Goal: Task Accomplishment & Management: Use online tool/utility

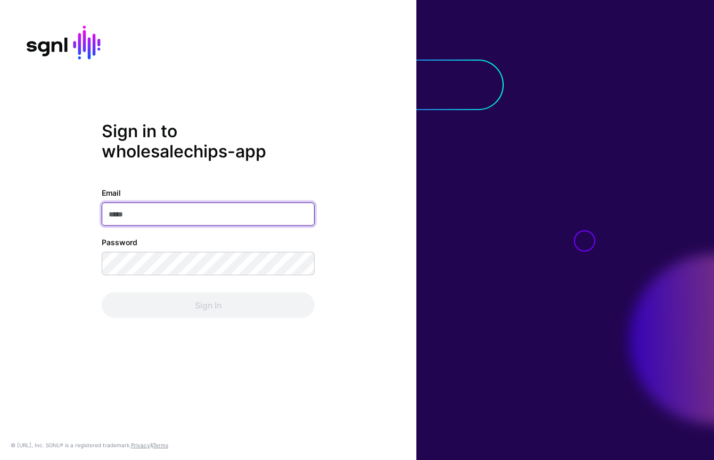
type input "**********"
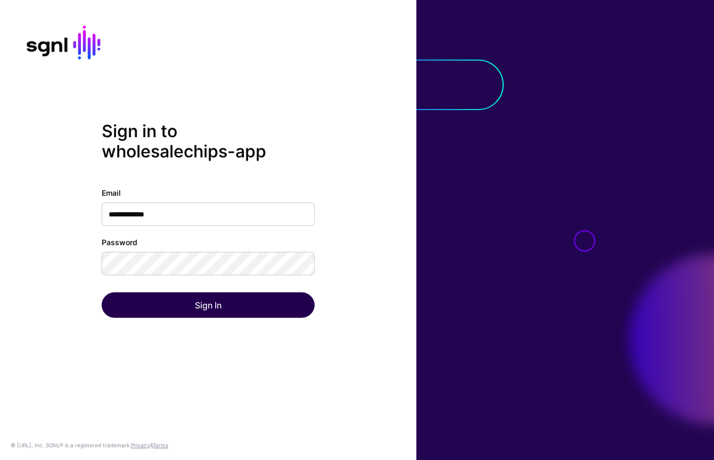
click at [287, 298] on div "Sign In" at bounding box center [208, 306] width 213 height 26
click at [285, 309] on button "Sign In" at bounding box center [208, 306] width 213 height 26
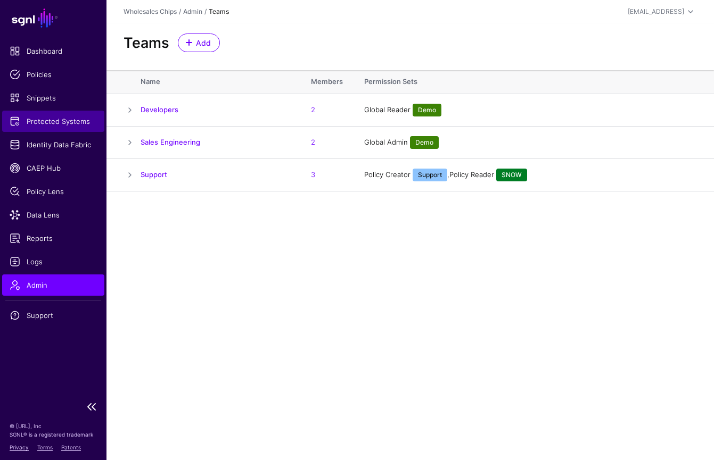
click at [77, 118] on span "Protected Systems" at bounding box center [53, 121] width 87 height 11
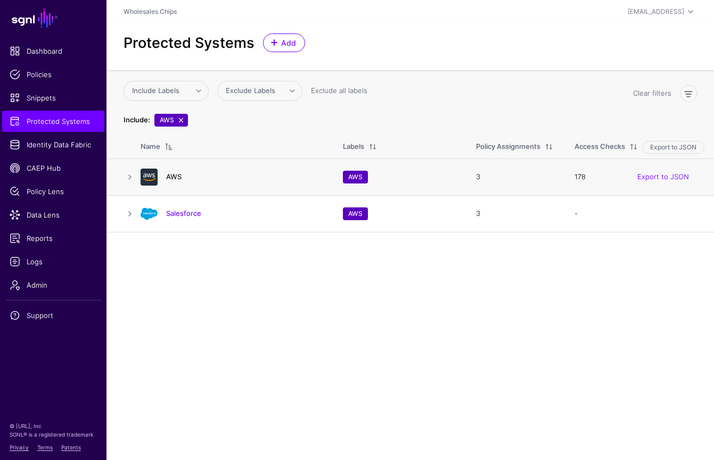
click at [178, 179] on link "AWS" at bounding box center [173, 176] width 15 height 9
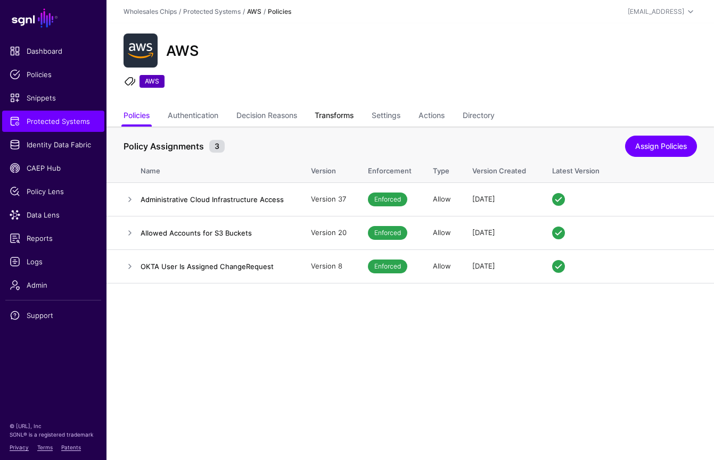
click at [353, 115] on link "Transforms" at bounding box center [333, 116] width 39 height 20
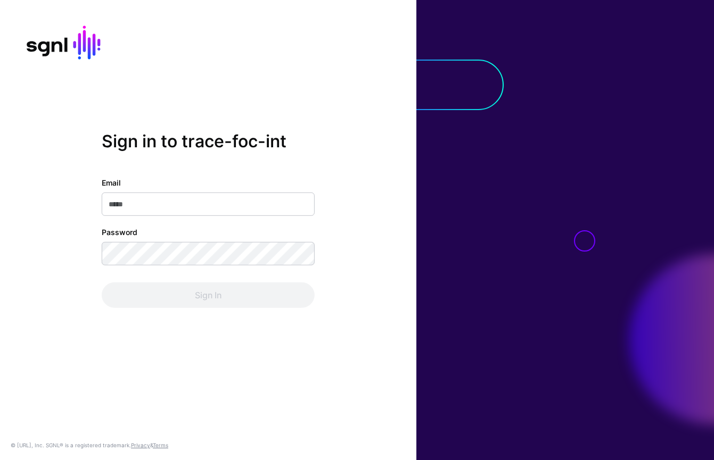
click at [270, 153] on div "Sign in to trace-foc-int Email Password Sign In" at bounding box center [208, 219] width 213 height 177
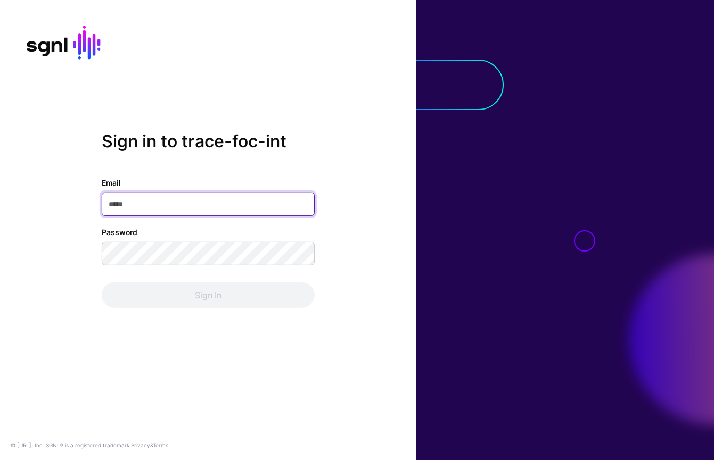
click at [264, 200] on input "Email" at bounding box center [208, 204] width 213 height 23
click at [0, 460] on com-1password-button at bounding box center [0, 460] width 0 height 0
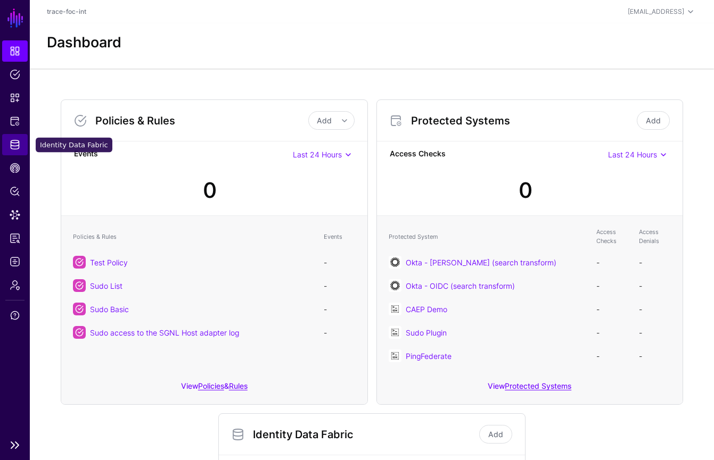
click at [18, 141] on span "Identity Data Fabric" at bounding box center [15, 144] width 11 height 11
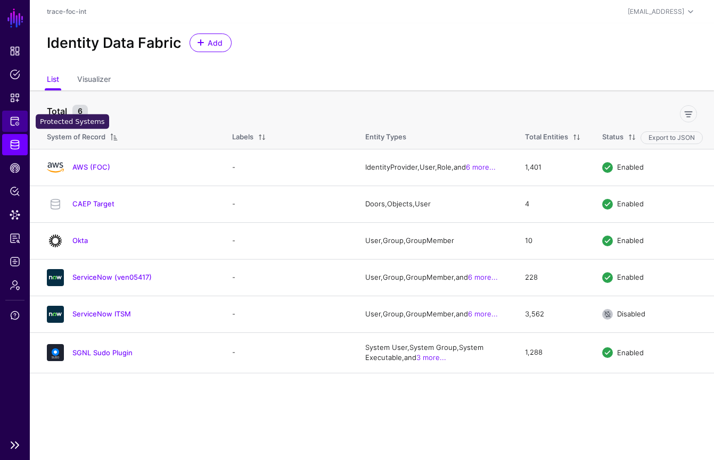
click at [16, 125] on span "Protected Systems" at bounding box center [15, 121] width 11 height 11
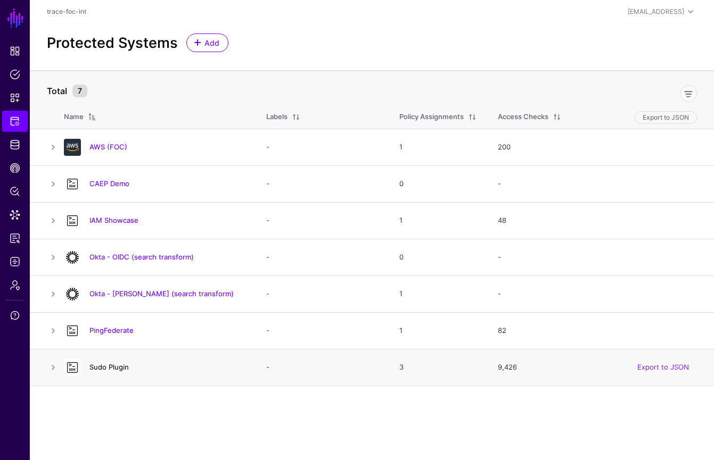
click at [116, 368] on link "Sudo Plugin" at bounding box center [108, 367] width 39 height 9
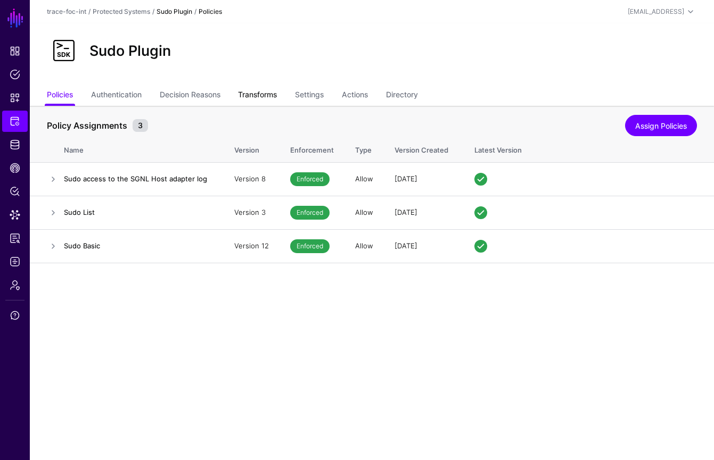
click at [262, 97] on link "Transforms" at bounding box center [257, 96] width 39 height 20
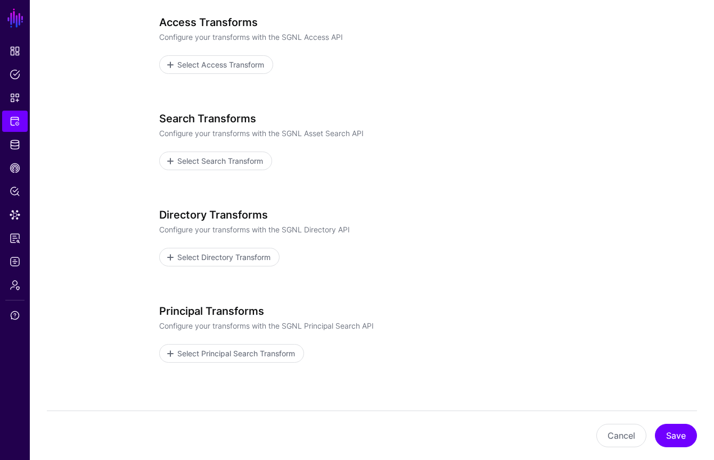
scroll to position [124, 0]
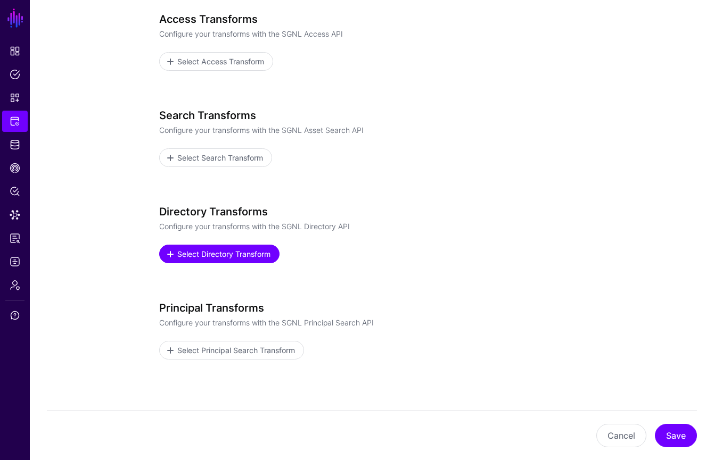
click at [253, 253] on span "Select Directory Transform" at bounding box center [224, 253] width 96 height 11
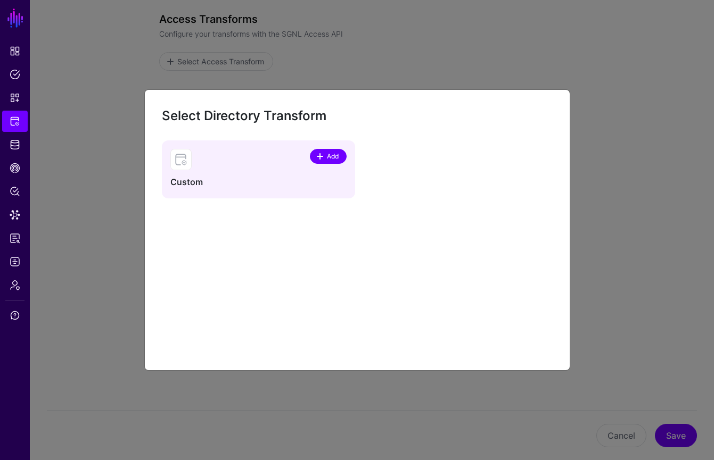
click at [334, 159] on span "Add" at bounding box center [332, 157] width 14 height 10
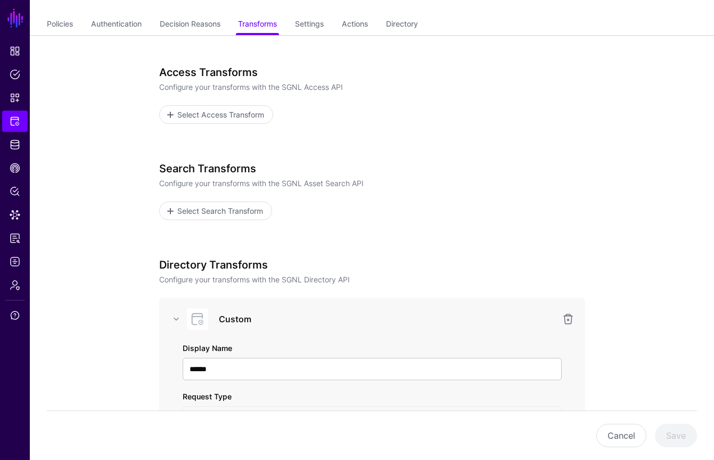
scroll to position [0, 0]
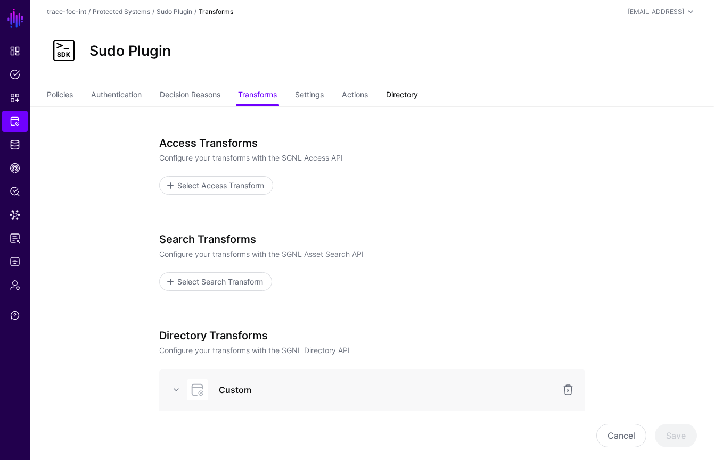
click at [413, 104] on link "Directory" at bounding box center [402, 96] width 32 height 20
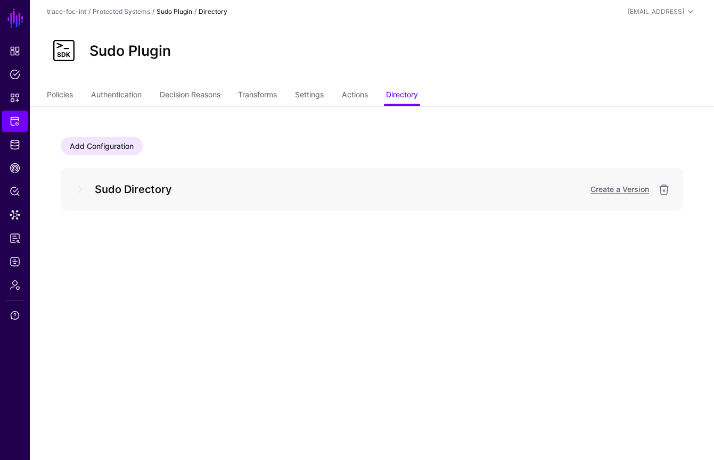
click at [143, 193] on h5 "Sudo Directory" at bounding box center [311, 189] width 432 height 17
click at [82, 192] on span at bounding box center [79, 189] width 13 height 13
click at [80, 192] on span at bounding box center [79, 189] width 13 height 13
click at [323, 93] on link "Settings" at bounding box center [309, 96] width 29 height 20
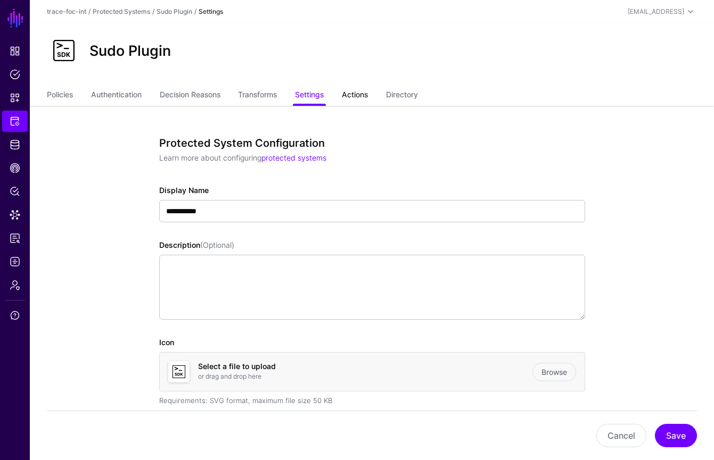
click at [354, 96] on link "Actions" at bounding box center [355, 96] width 26 height 20
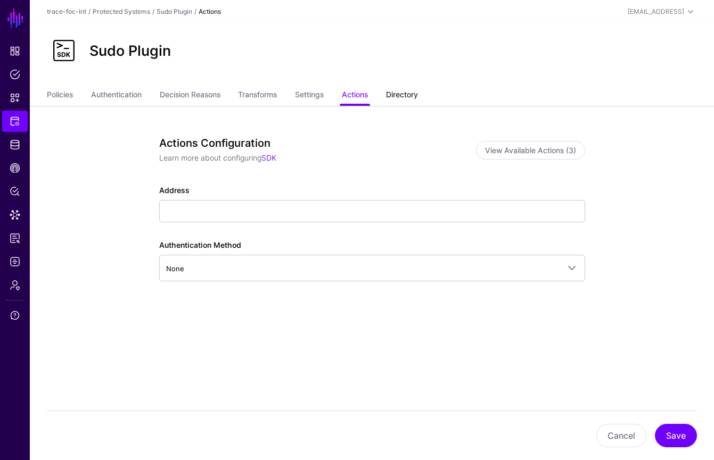
click at [406, 95] on link "Directory" at bounding box center [402, 96] width 32 height 20
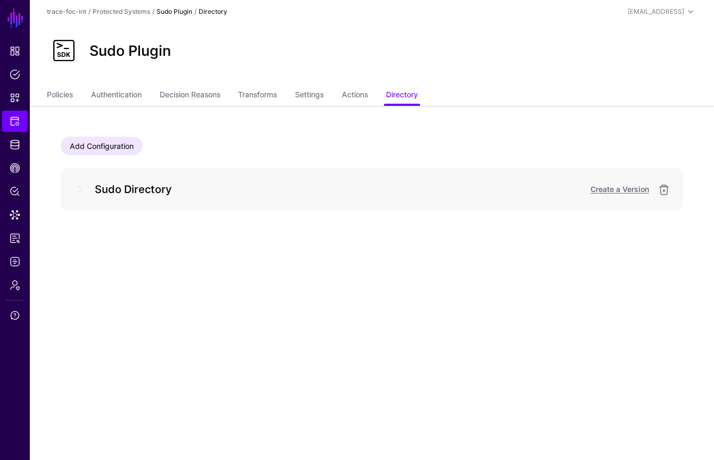
click at [80, 188] on span at bounding box center [79, 189] width 13 height 13
click at [101, 190] on h5 "Sudo Directory" at bounding box center [311, 189] width 432 height 17
click at [131, 152] on link "Add Configuration" at bounding box center [102, 146] width 82 height 19
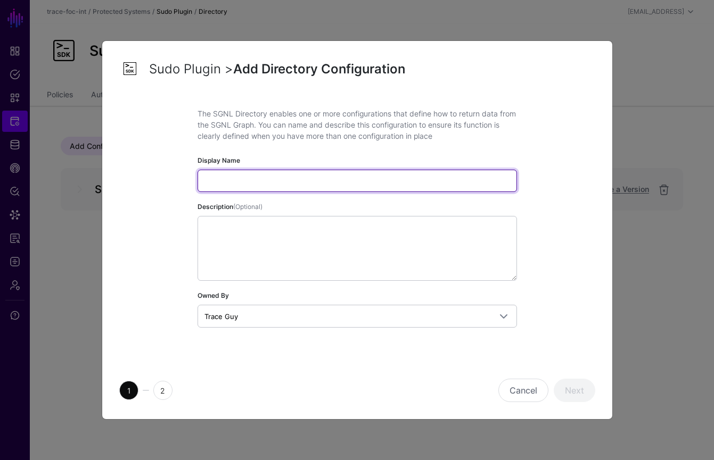
click at [301, 183] on input "Display Name" at bounding box center [356, 181] width 319 height 22
type input "**********"
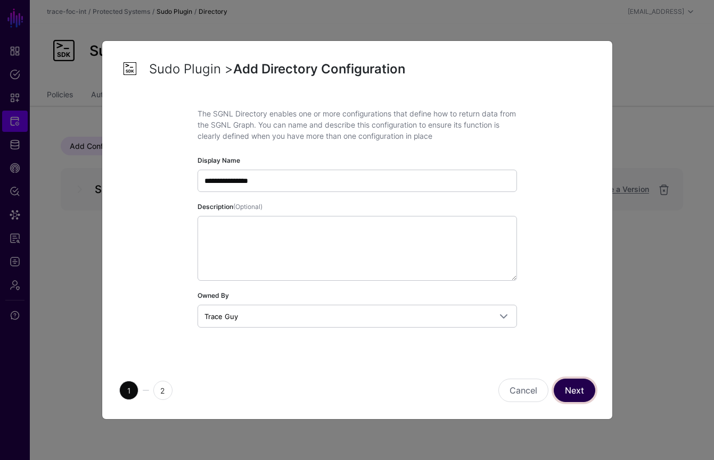
click at [579, 389] on button "Next" at bounding box center [574, 390] width 42 height 23
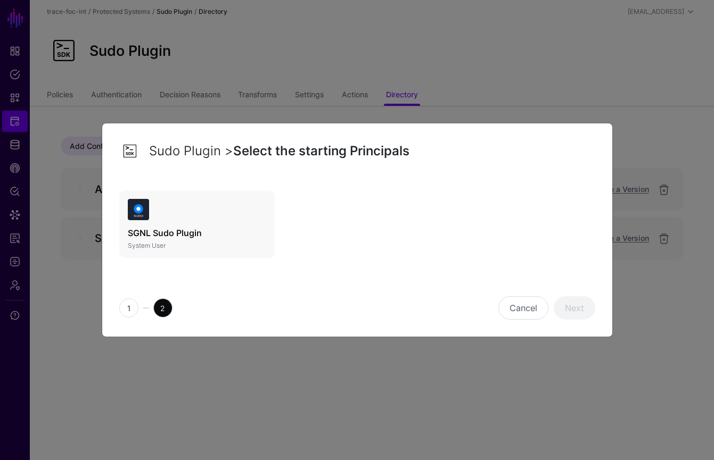
click at [206, 221] on link "SGNL Sudo Plugin System User" at bounding box center [197, 224] width 156 height 68
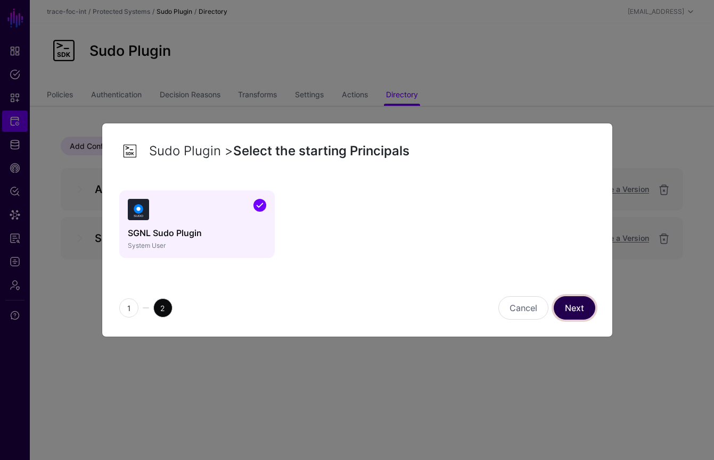
click at [574, 309] on link "Next" at bounding box center [574, 307] width 42 height 23
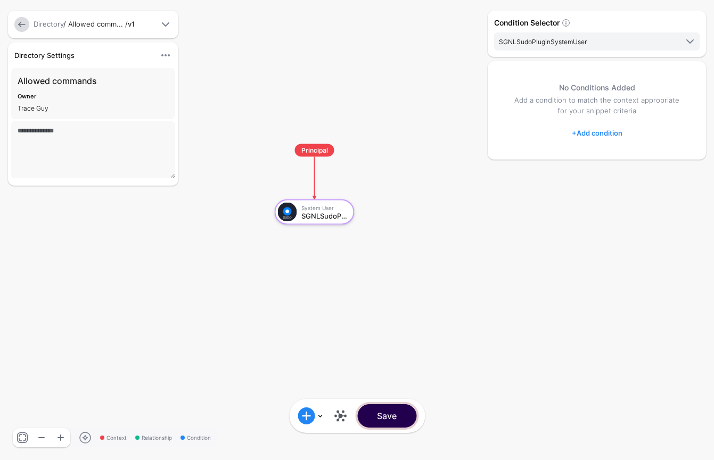
click at [411, 420] on button "Save" at bounding box center [386, 415] width 59 height 23
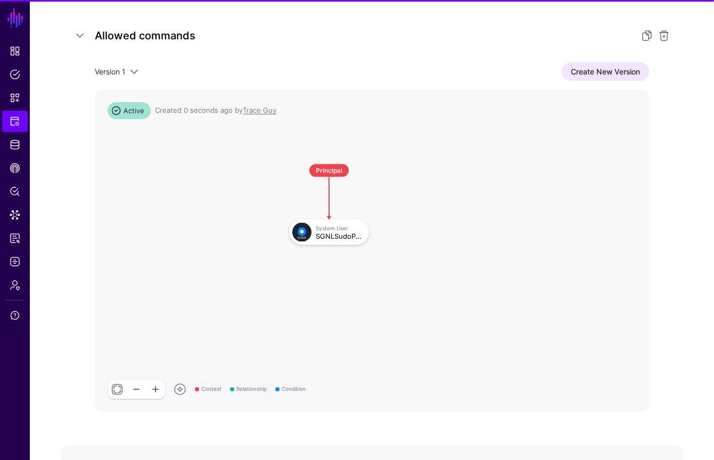
scroll to position [168, 0]
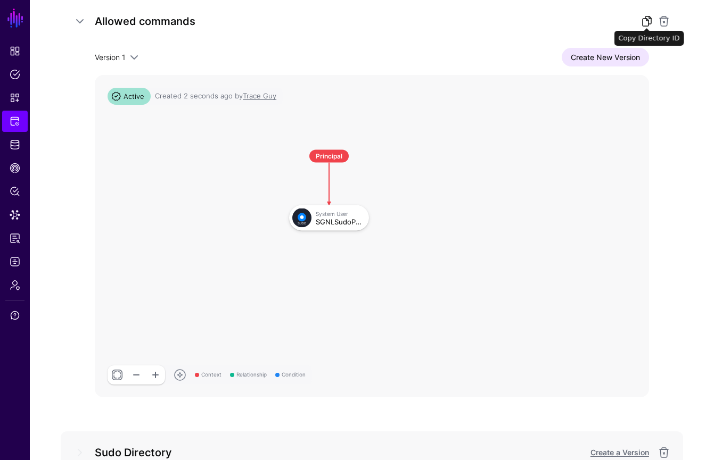
click at [644, 23] on link at bounding box center [646, 21] width 13 height 13
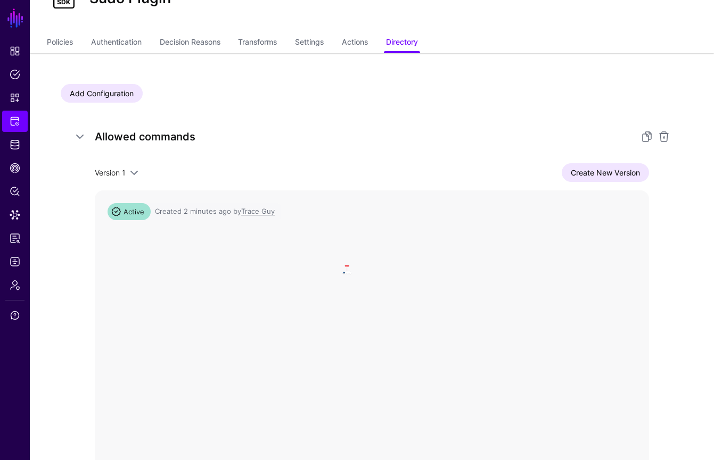
scroll to position [0, 0]
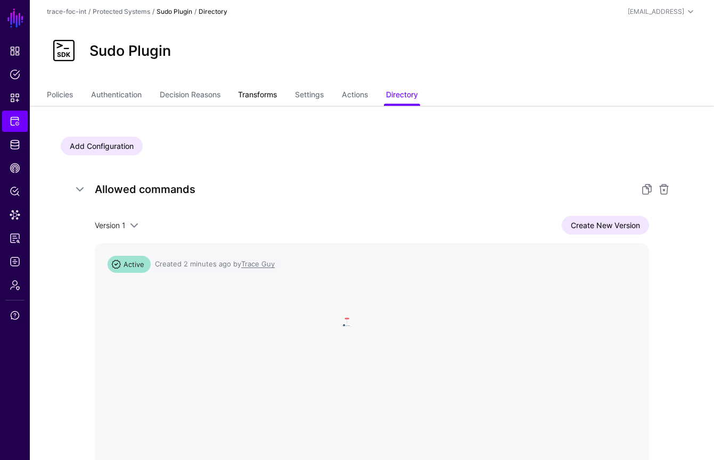
click at [267, 99] on link "Transforms" at bounding box center [257, 96] width 39 height 20
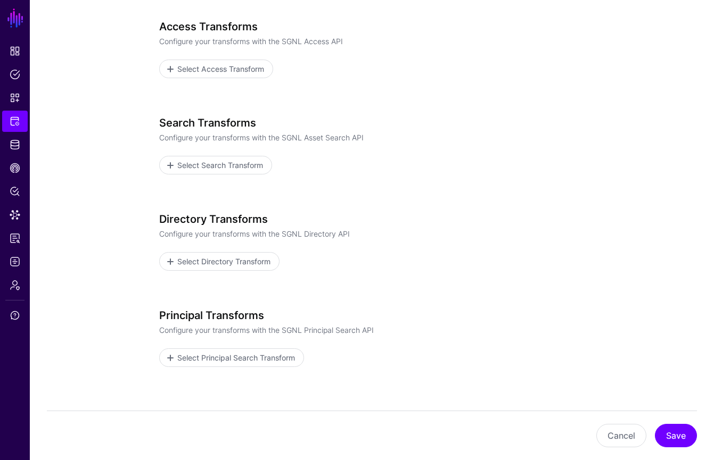
scroll to position [181, 0]
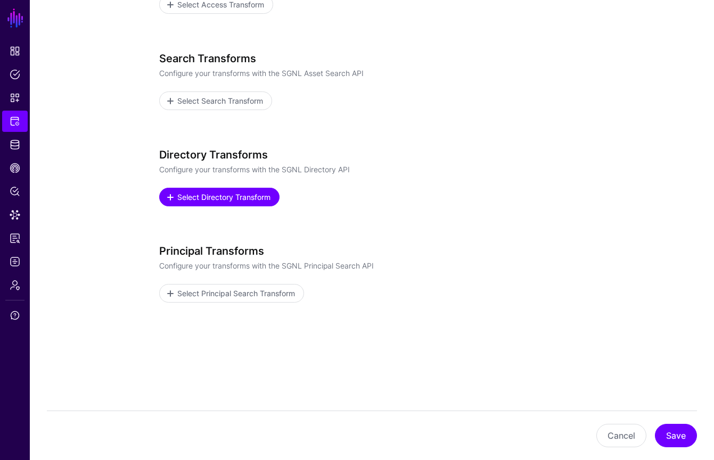
click at [240, 197] on span "Select Directory Transform" at bounding box center [224, 197] width 96 height 11
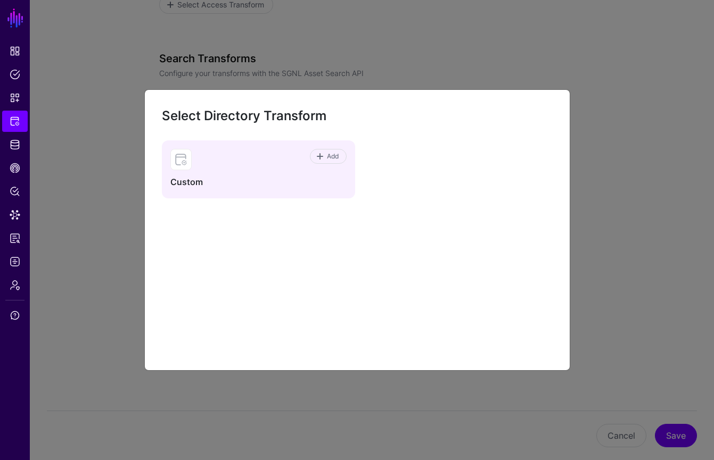
click at [258, 172] on div "Add Custom" at bounding box center [258, 169] width 193 height 58
click at [317, 163] on link "Add" at bounding box center [328, 156] width 37 height 15
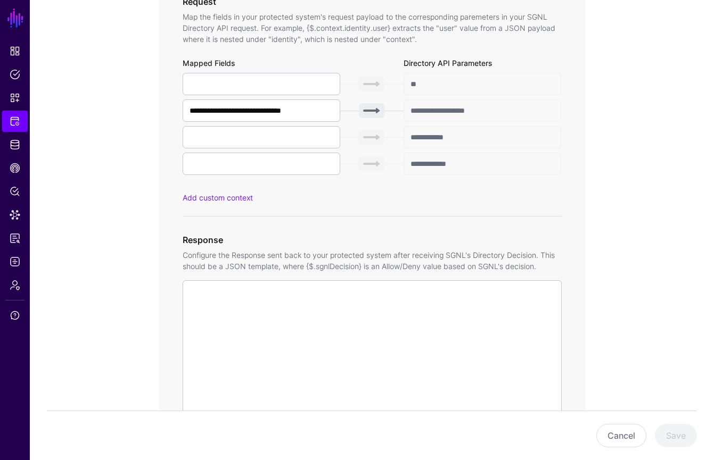
scroll to position [571, 0]
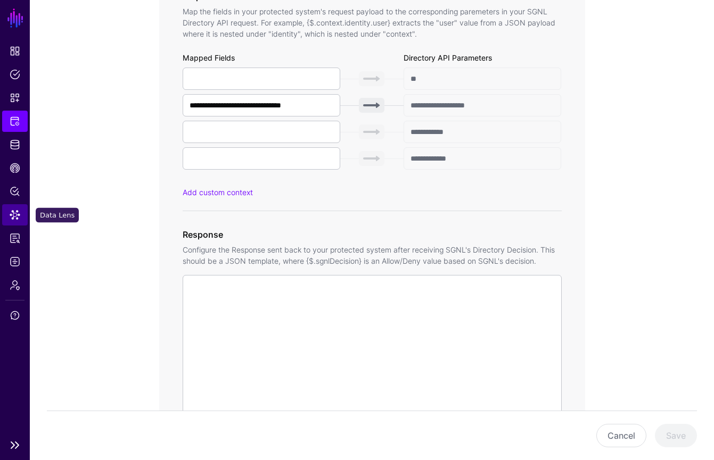
click at [12, 217] on span "Data Lens" at bounding box center [15, 215] width 11 height 11
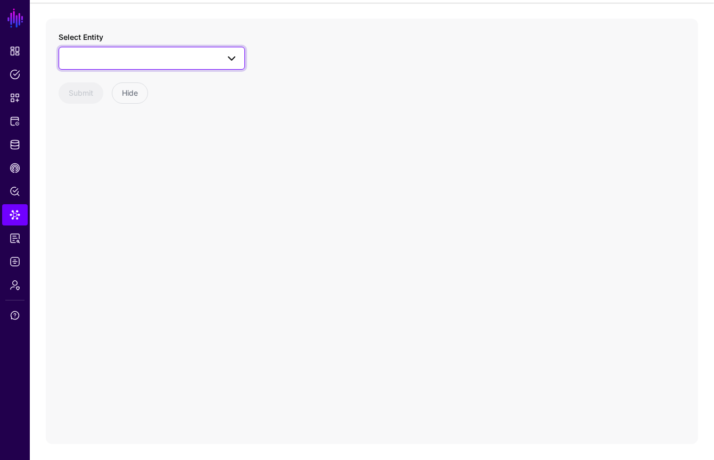
click at [227, 56] on span at bounding box center [231, 58] width 13 height 13
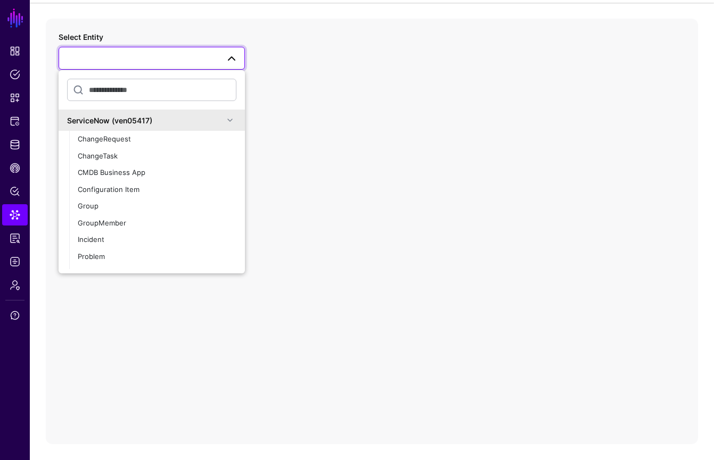
click at [228, 121] on span at bounding box center [229, 120] width 13 height 13
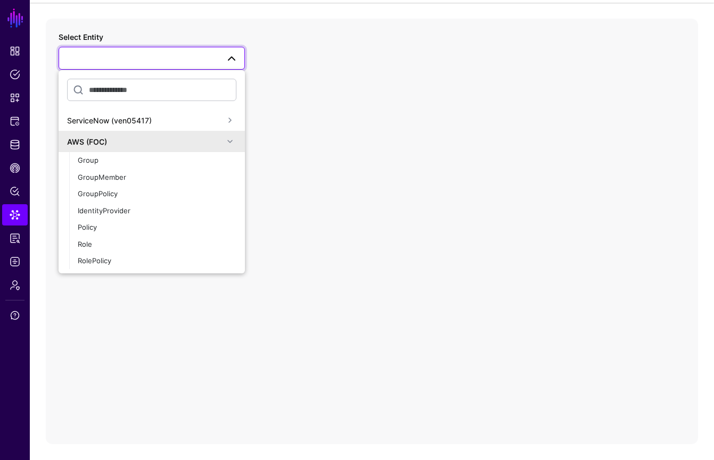
click at [231, 141] on span at bounding box center [229, 141] width 13 height 13
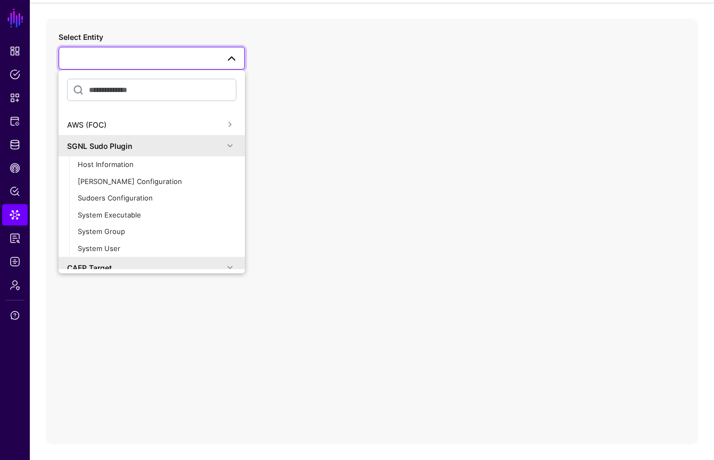
scroll to position [23, 0]
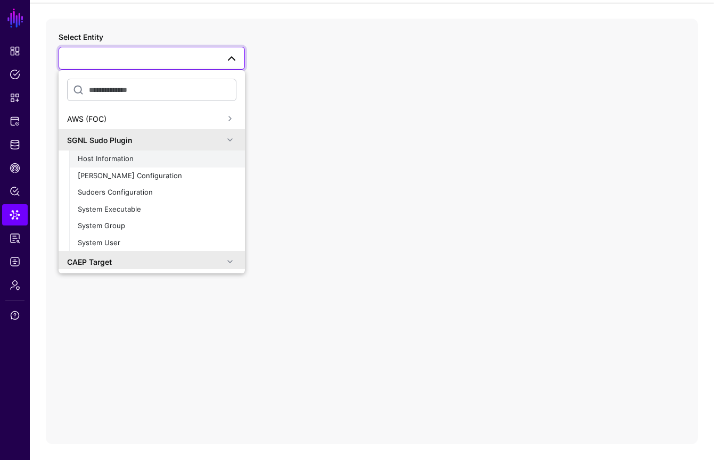
click at [181, 160] on div "Host Information" at bounding box center [157, 159] width 159 height 11
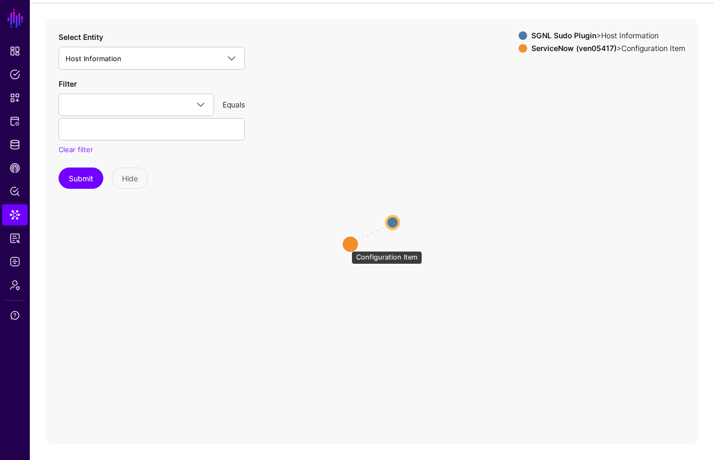
click at [346, 245] on circle at bounding box center [350, 244] width 17 height 17
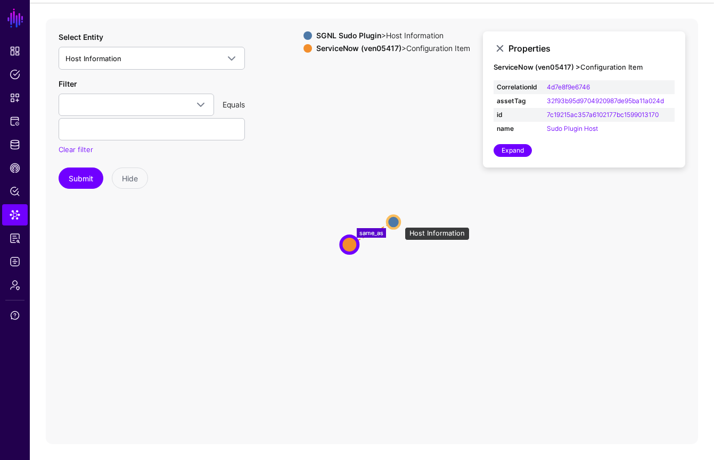
click at [399, 222] on circle at bounding box center [393, 222] width 13 height 13
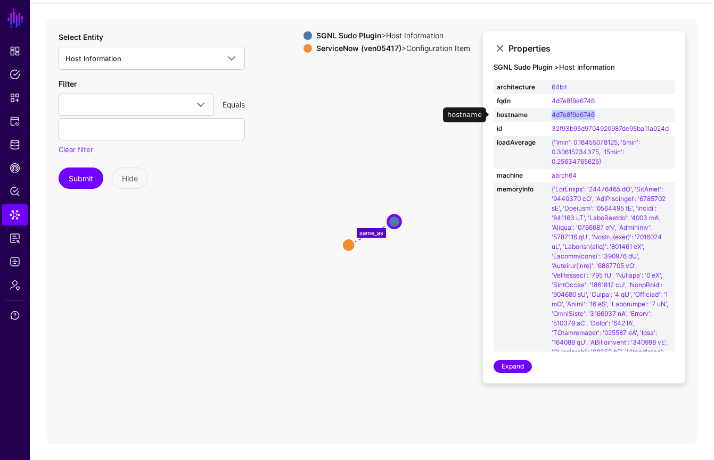
drag, startPoint x: 601, startPoint y: 113, endPoint x: 548, endPoint y: 112, distance: 52.7
click at [548, 112] on td "4d7e8f9e6746" at bounding box center [611, 115] width 126 height 14
copy link "4d7e8f9e6746"
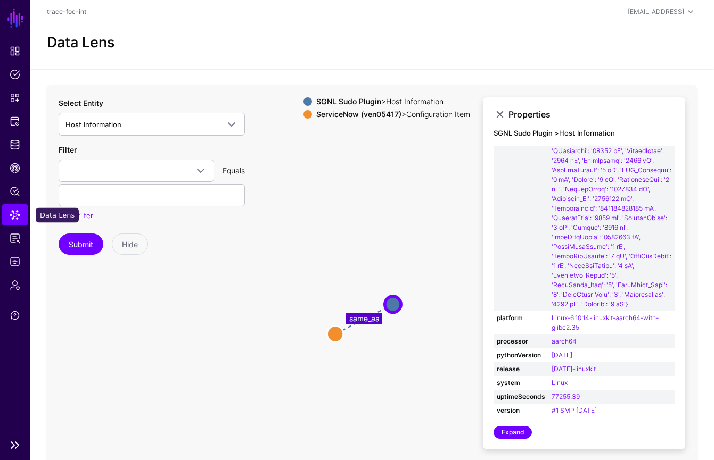
click at [16, 216] on span "Data Lens" at bounding box center [15, 215] width 11 height 11
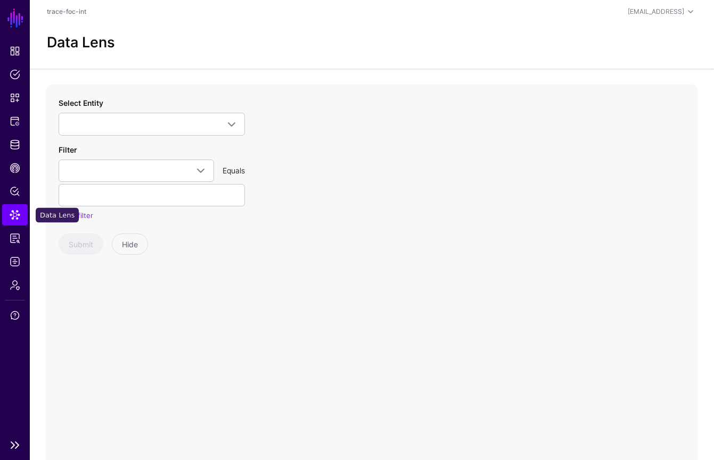
click at [16, 216] on span "Data Lens" at bounding box center [15, 215] width 11 height 11
click at [19, 122] on span "Protected Systems" at bounding box center [15, 121] width 11 height 11
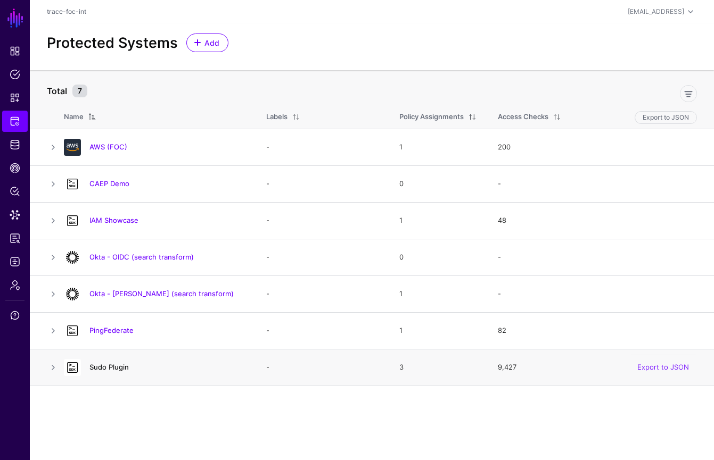
click at [111, 366] on link "Sudo Plugin" at bounding box center [108, 367] width 39 height 9
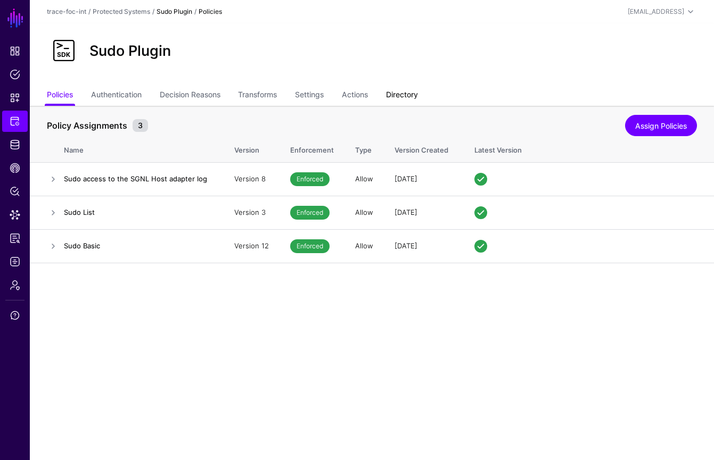
click at [394, 96] on link "Directory" at bounding box center [402, 96] width 32 height 20
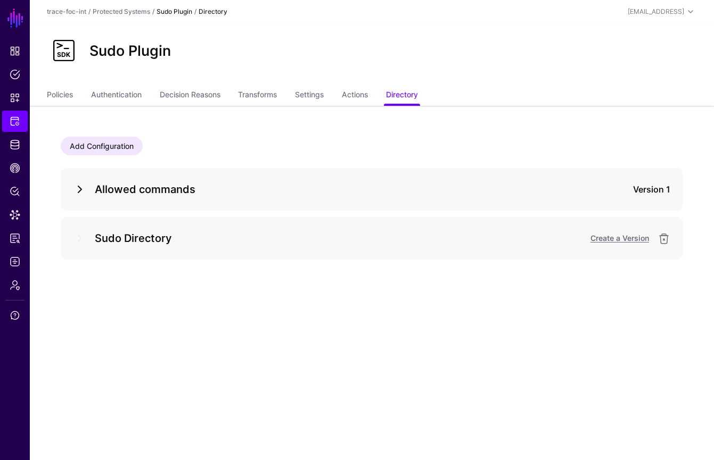
click at [77, 187] on link at bounding box center [79, 189] width 13 height 13
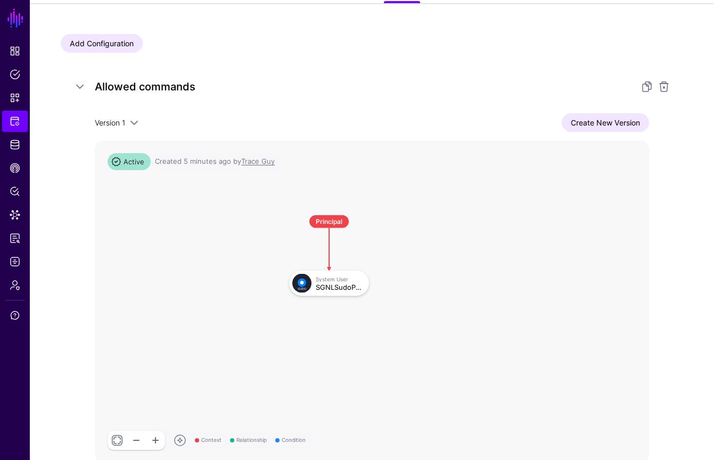
scroll to position [123, 0]
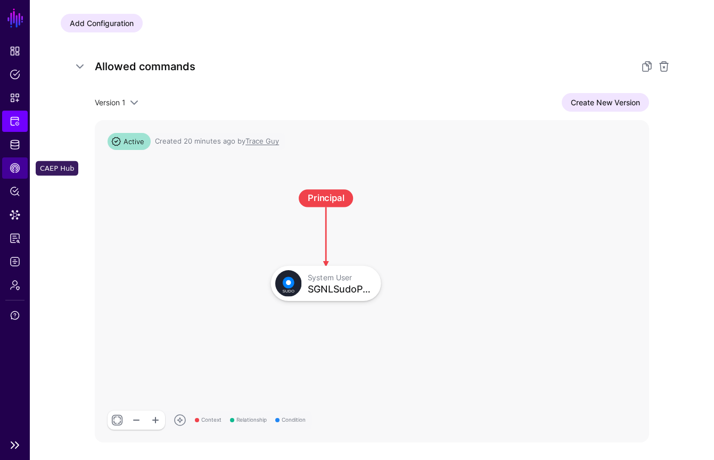
click at [14, 171] on span "CAEP Hub" at bounding box center [15, 168] width 11 height 11
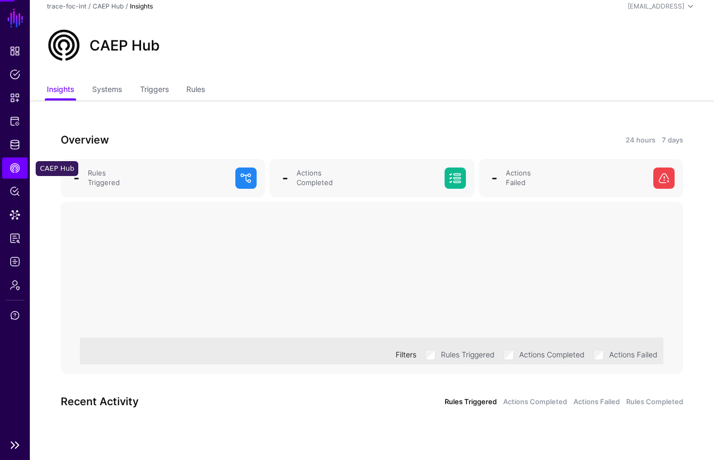
scroll to position [5, 0]
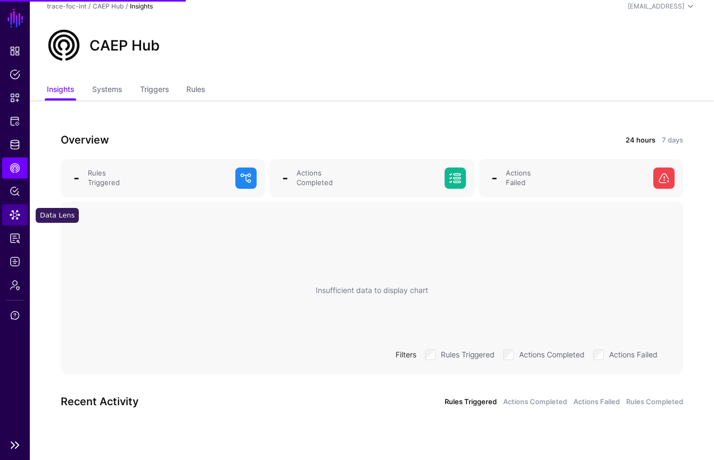
click at [21, 221] on link "Data Lens" at bounding box center [15, 214] width 26 height 21
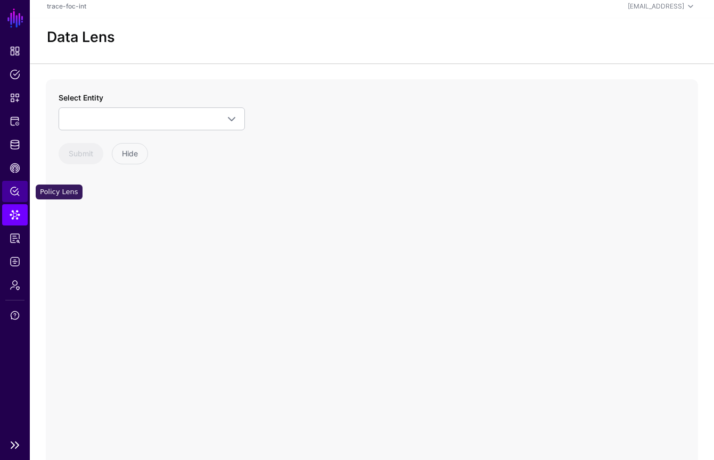
click at [19, 197] on link "Policy Lens" at bounding box center [15, 191] width 26 height 21
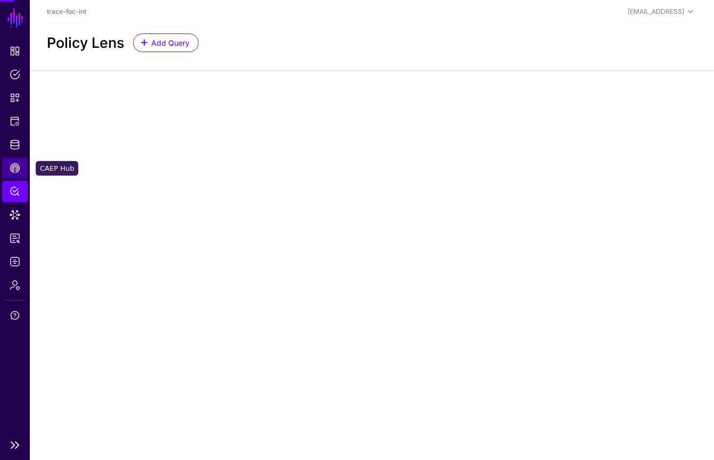
click at [19, 165] on span "CAEP Hub" at bounding box center [15, 168] width 11 height 11
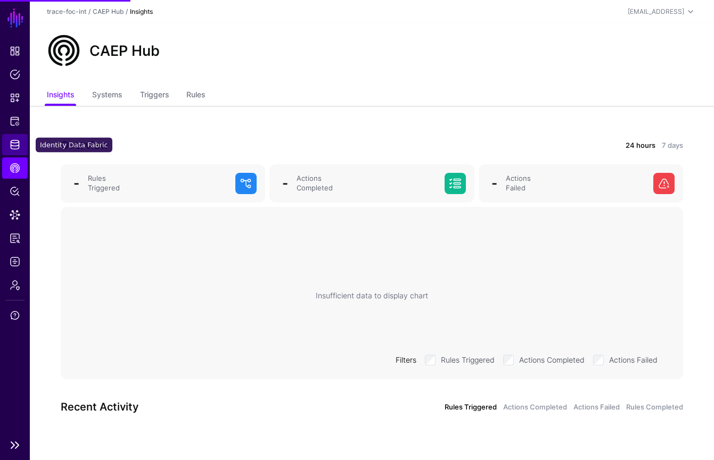
click at [16, 147] on span "Identity Data Fabric" at bounding box center [15, 144] width 11 height 11
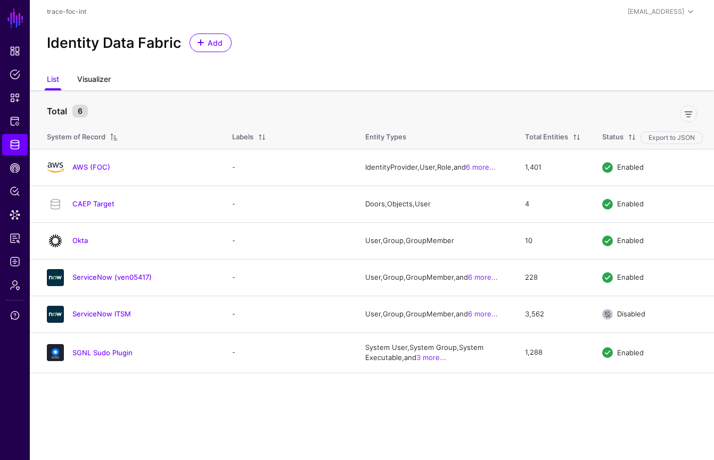
click at [96, 82] on link "Visualizer" at bounding box center [94, 80] width 34 height 20
